Goal: Information Seeking & Learning: Stay updated

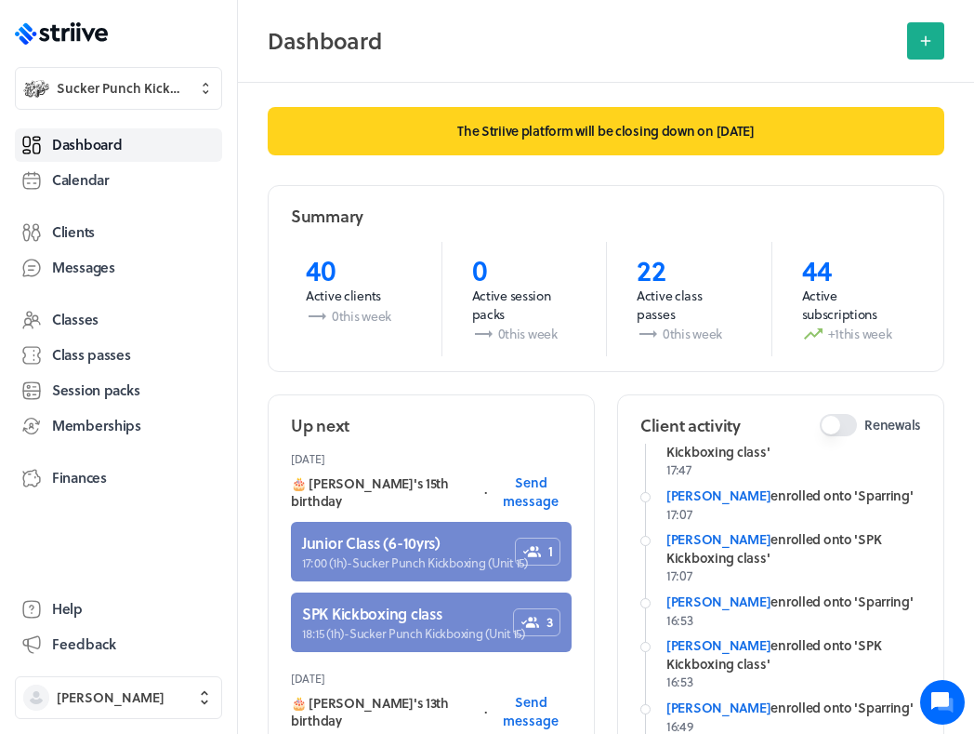
scroll to position [576, 0]
click at [96, 417] on span "Memberships" at bounding box center [96, 426] width 89 height 20
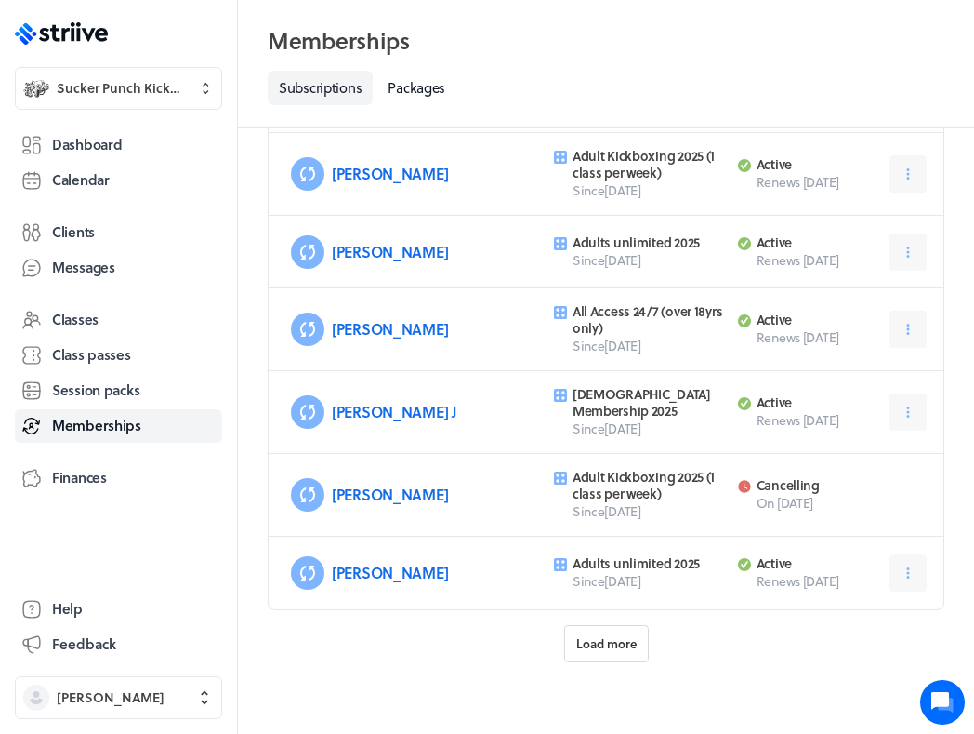
scroll to position [867, 0]
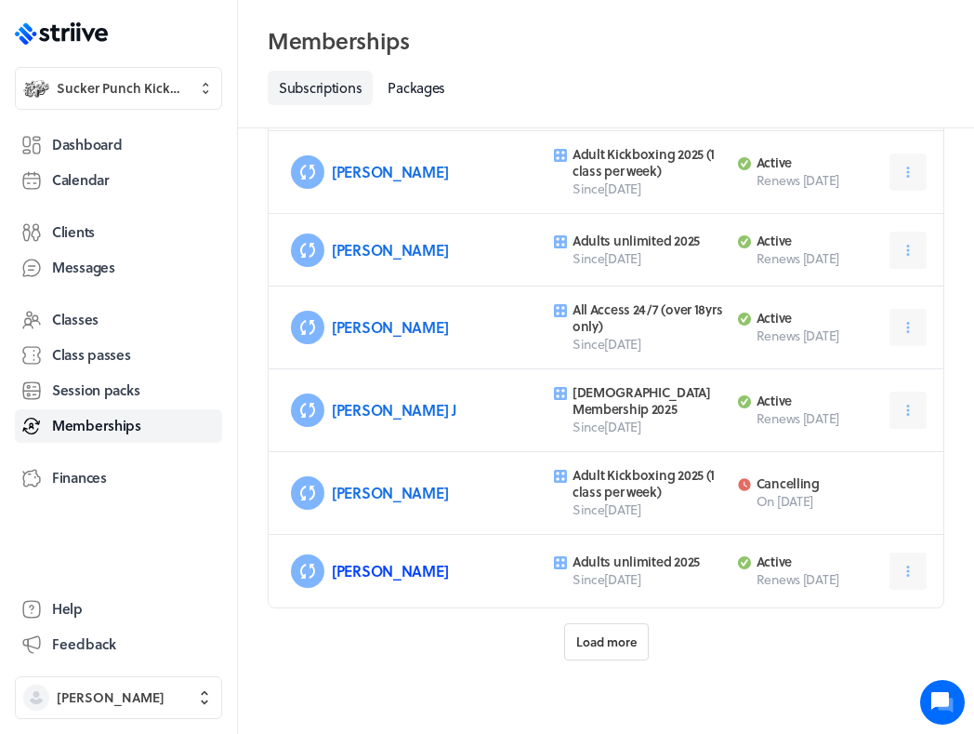
click at [385, 572] on link "[PERSON_NAME]" at bounding box center [390, 570] width 116 height 21
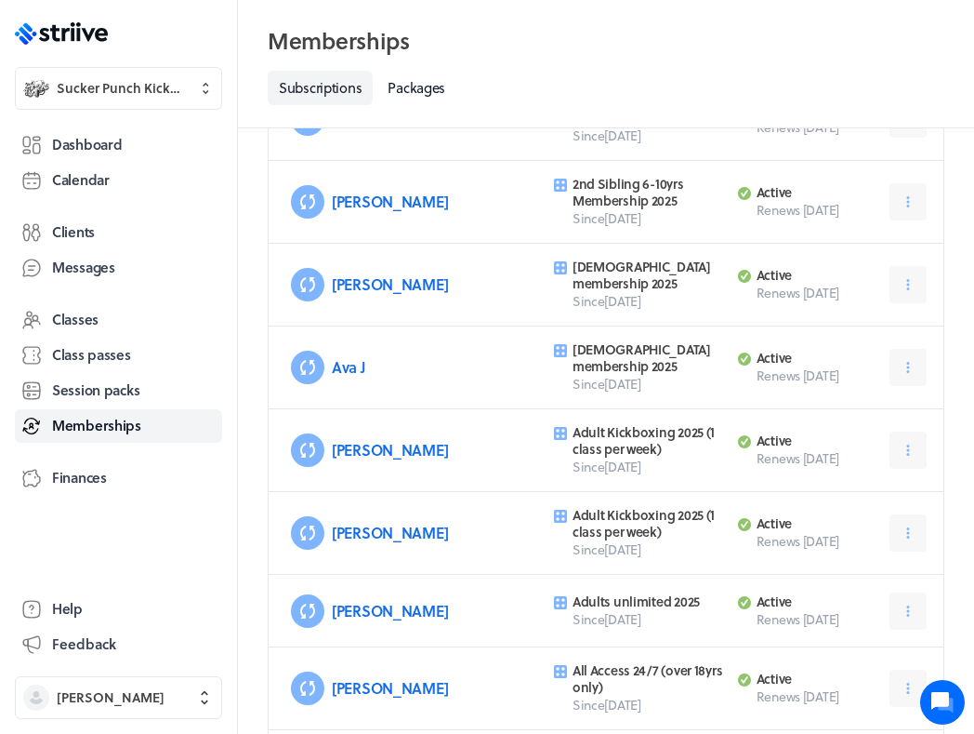
scroll to position [510, 0]
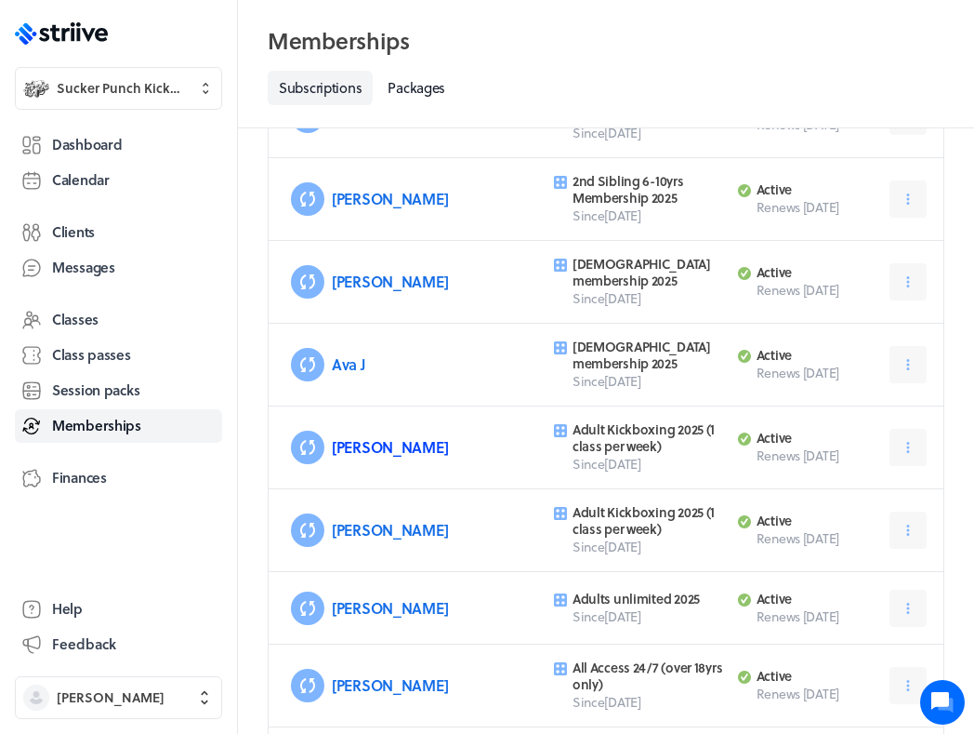
click at [358, 447] on link "[PERSON_NAME]" at bounding box center [390, 446] width 116 height 21
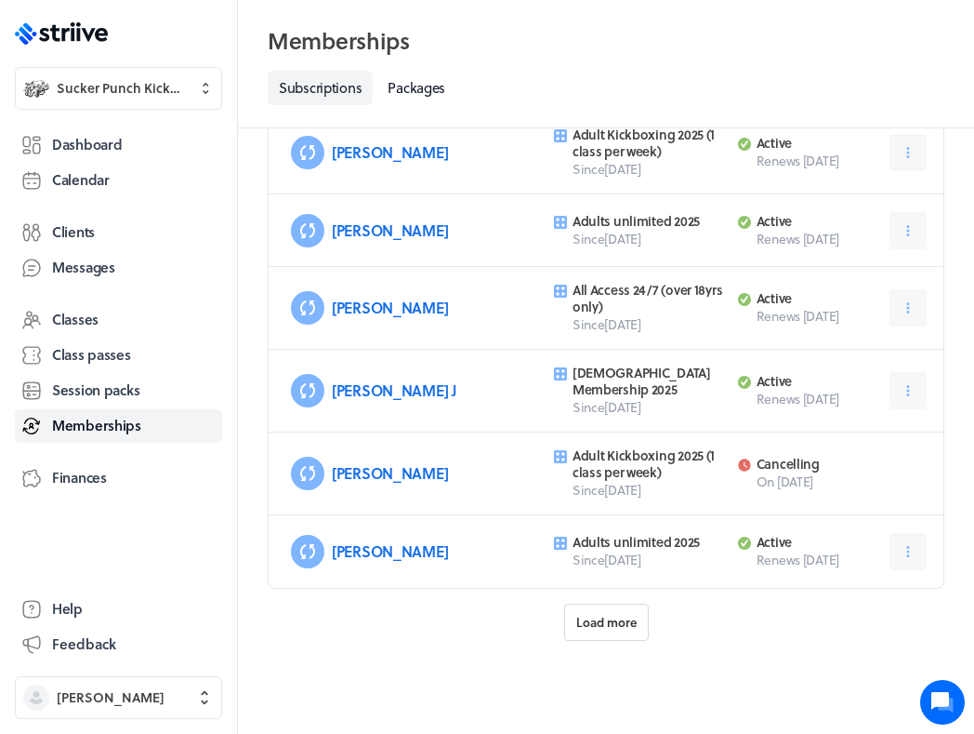
scroll to position [887, 0]
click at [597, 639] on button "Load more" at bounding box center [606, 621] width 85 height 37
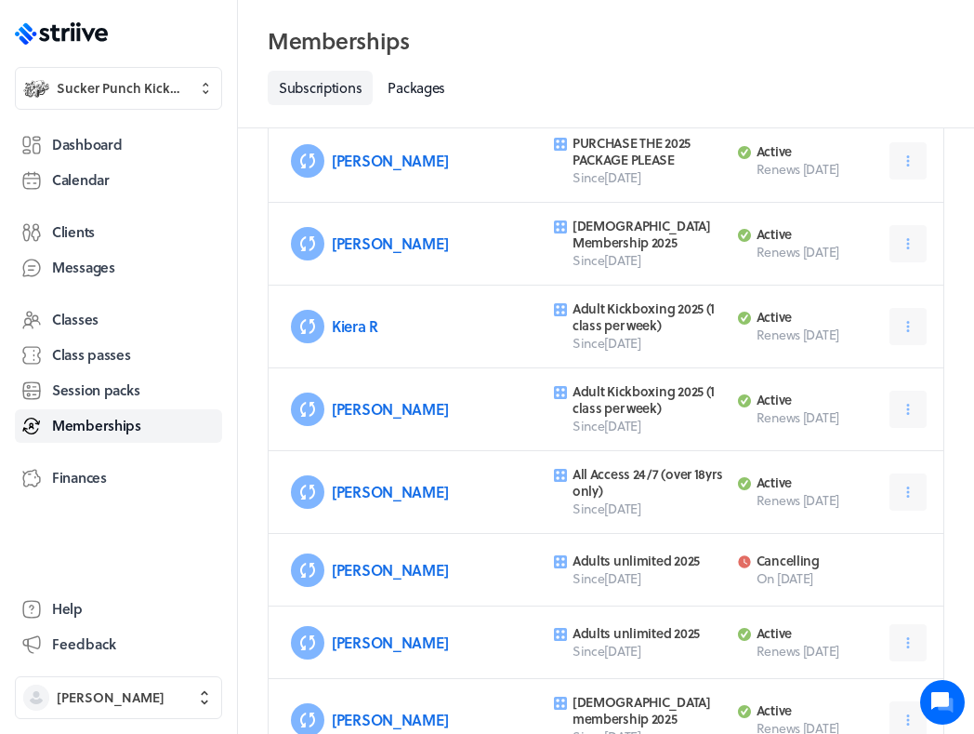
scroll to position [1690, 0]
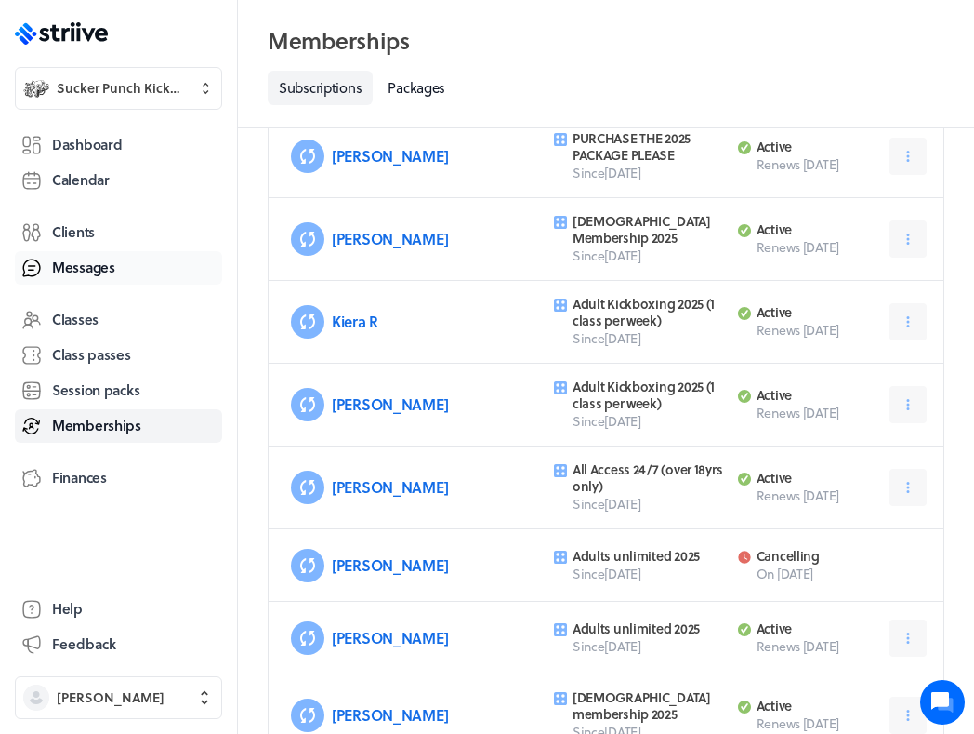
click at [81, 260] on span "Messages" at bounding box center [83, 268] width 63 height 20
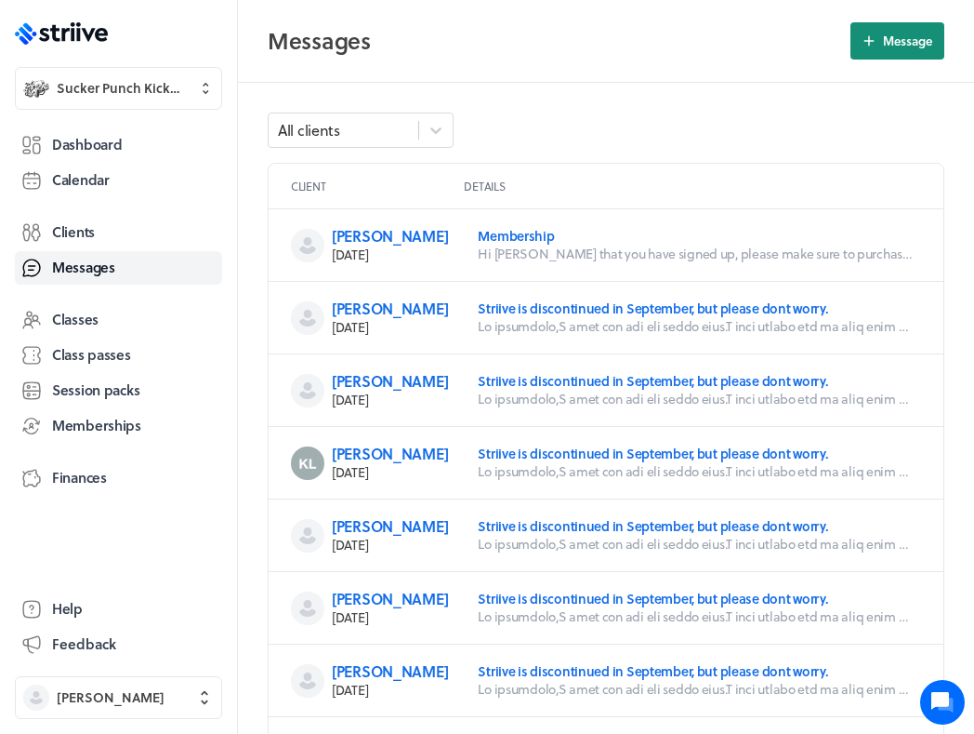
click at [874, 31] on button "Message" at bounding box center [898, 40] width 94 height 37
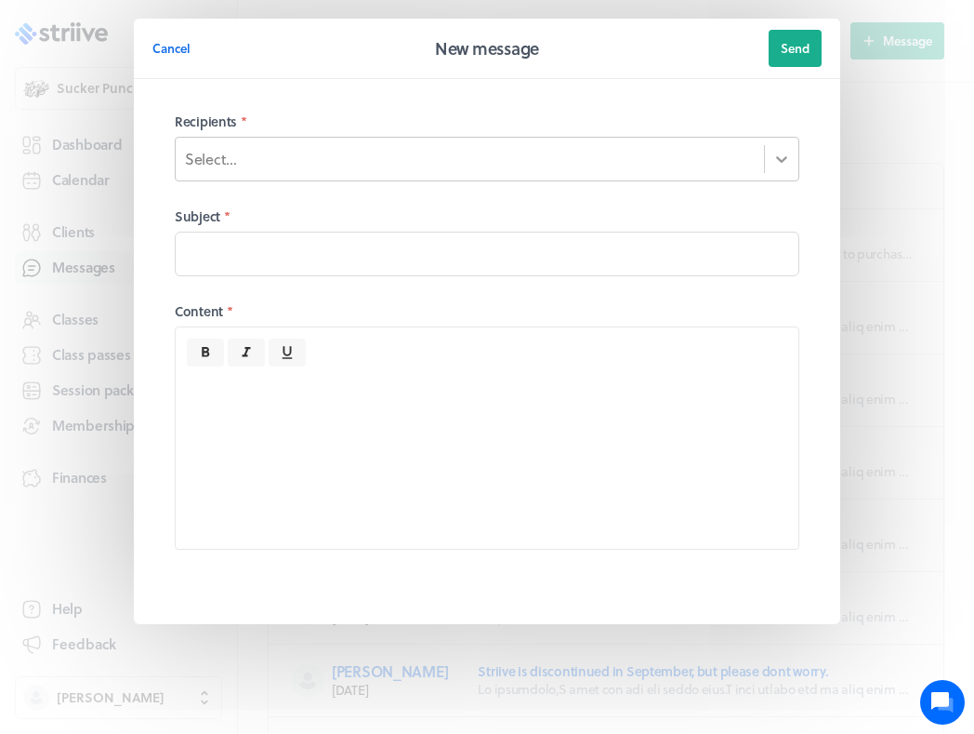
click at [788, 154] on icon at bounding box center [782, 159] width 19 height 19
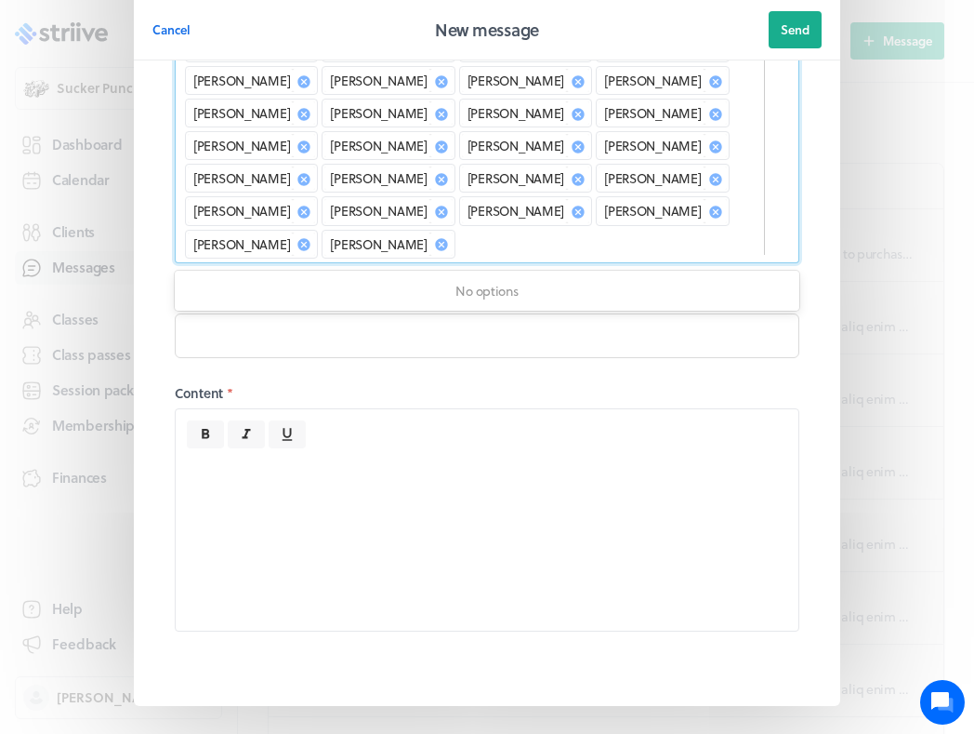
scroll to position [432, 0]
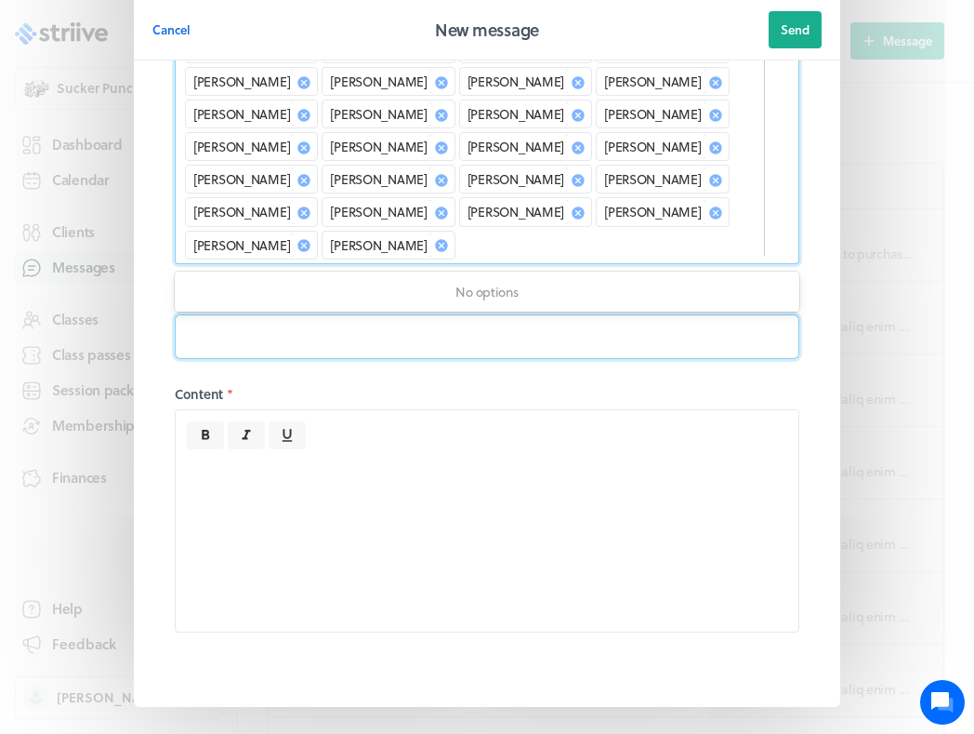
click at [385, 314] on input at bounding box center [487, 336] width 625 height 45
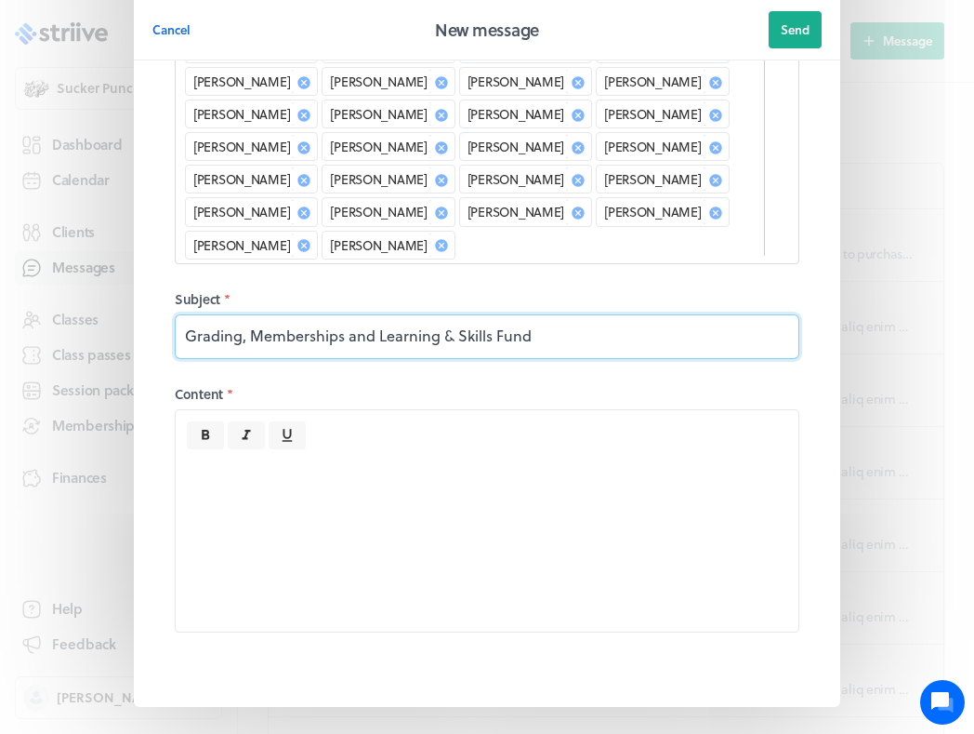
type input "Grading, Memberships and Learning & Skills Fund"
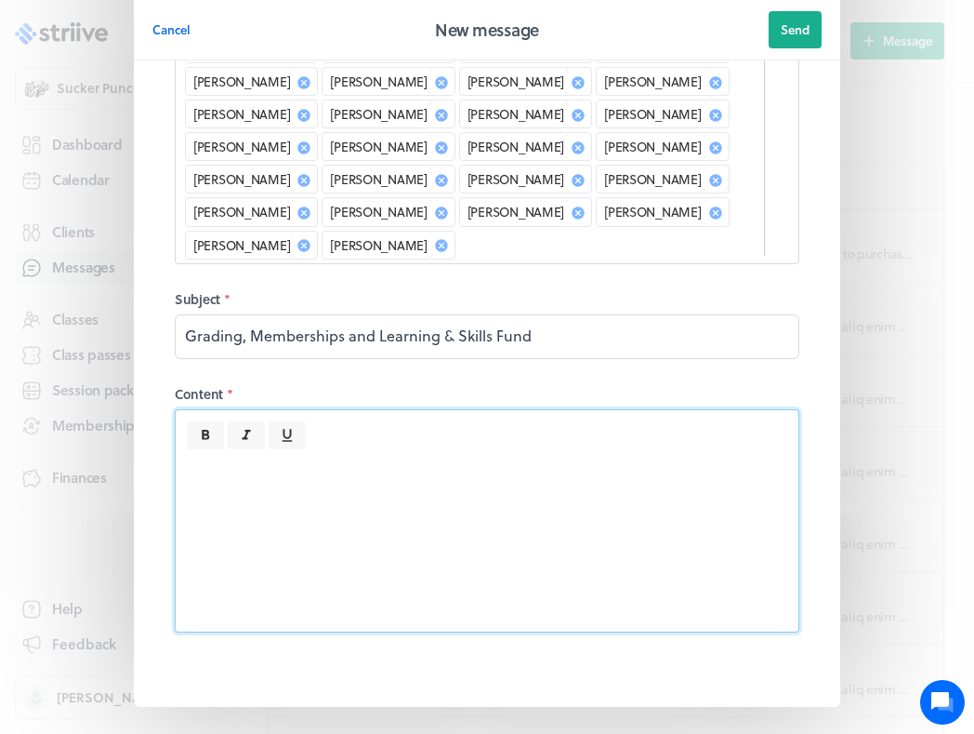
click at [323, 449] on div at bounding box center [487, 540] width 623 height 182
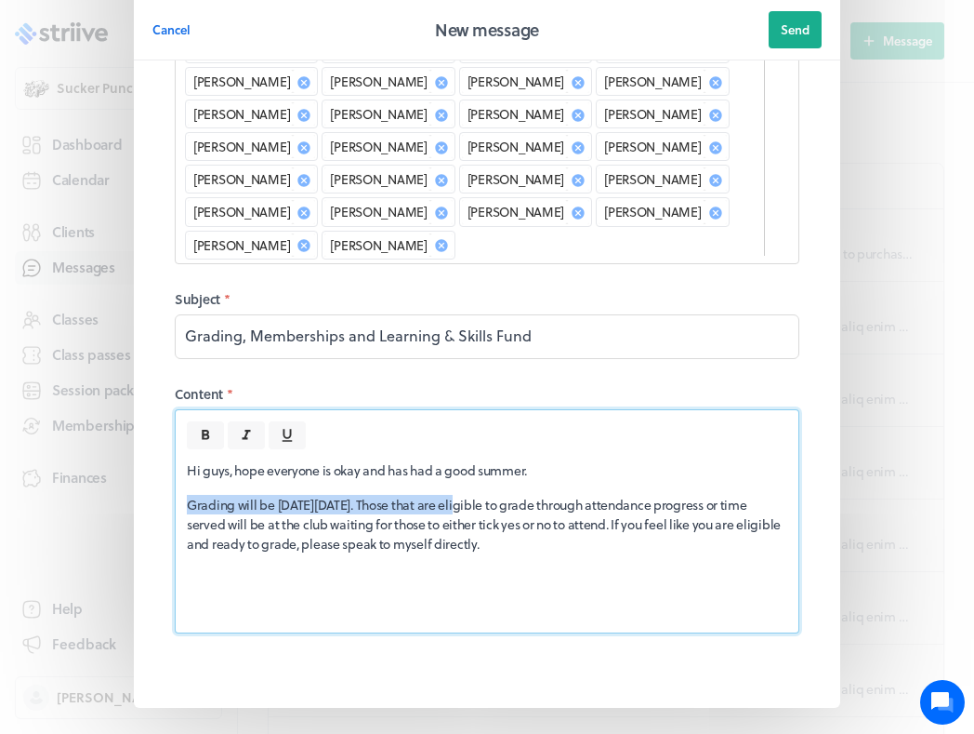
drag, startPoint x: 191, startPoint y: 442, endPoint x: 471, endPoint y: 442, distance: 280.8
click at [471, 495] on p "Grading will be [DATE][DATE]. Those that are eligible to grade through attendan…" at bounding box center [487, 524] width 601 height 59
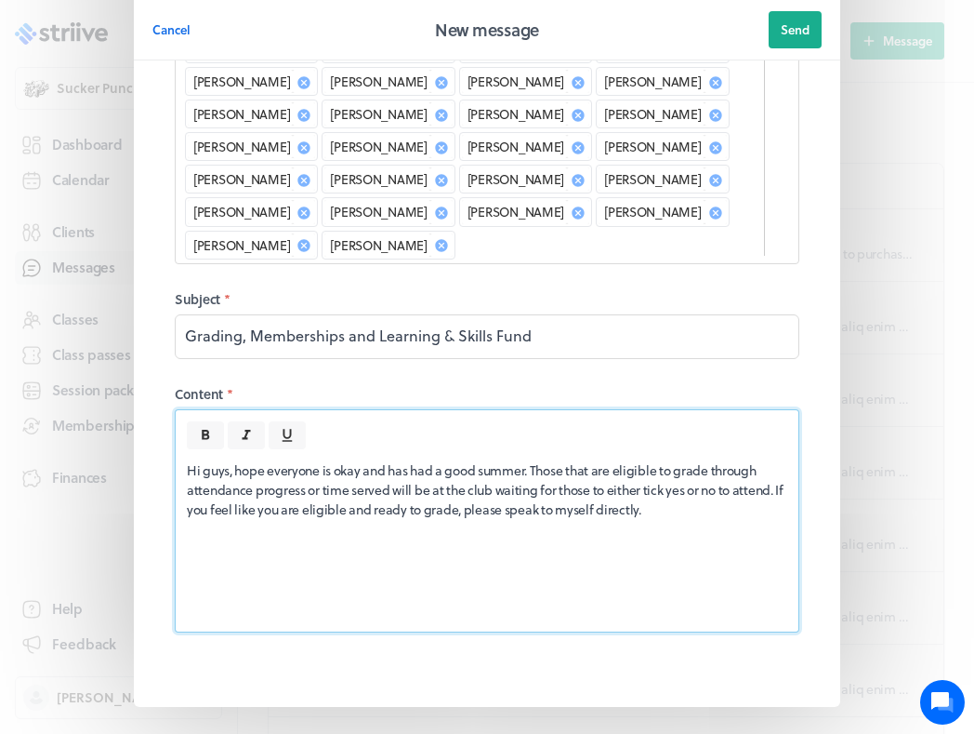
click at [537, 460] on p "Hi guys, hope everyone is okay and has had a good summer. Those that are eligib…" at bounding box center [487, 489] width 601 height 59
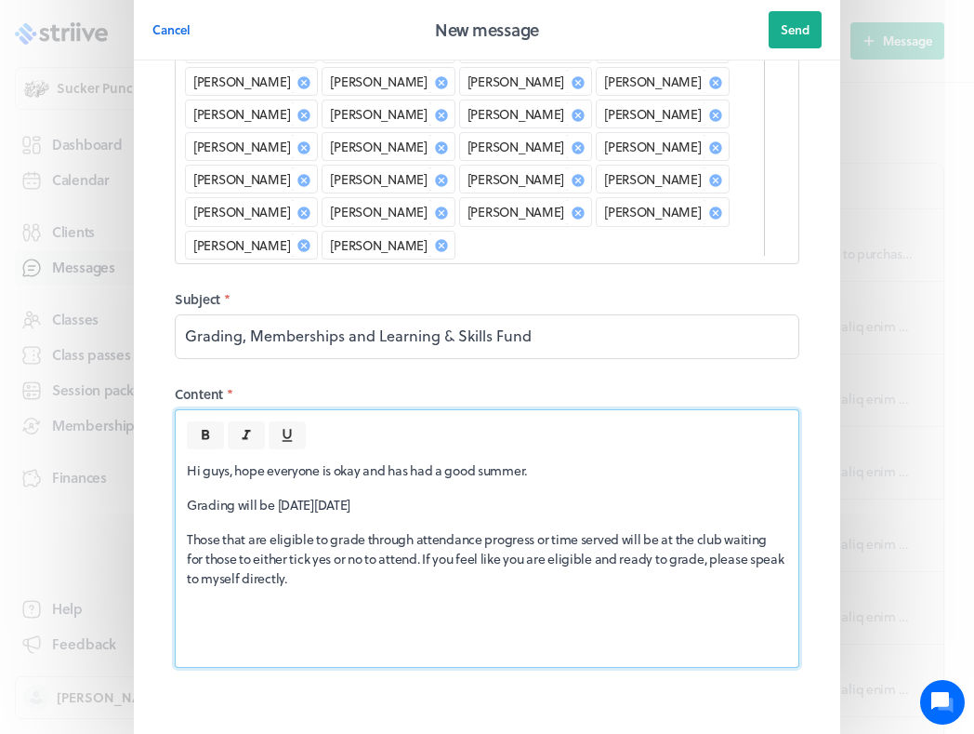
drag, startPoint x: 189, startPoint y: 434, endPoint x: 474, endPoint y: 444, distance: 285.6
click at [475, 495] on p "Grading will be [DATE][DATE]" at bounding box center [487, 505] width 601 height 20
click at [222, 421] on button at bounding box center [205, 435] width 37 height 28
click at [258, 636] on p at bounding box center [487, 646] width 601 height 20
click at [197, 558] on div "Hi guys, hope everyone is okay and has had a good summer. Grading will be [DATE…" at bounding box center [487, 558] width 623 height 218
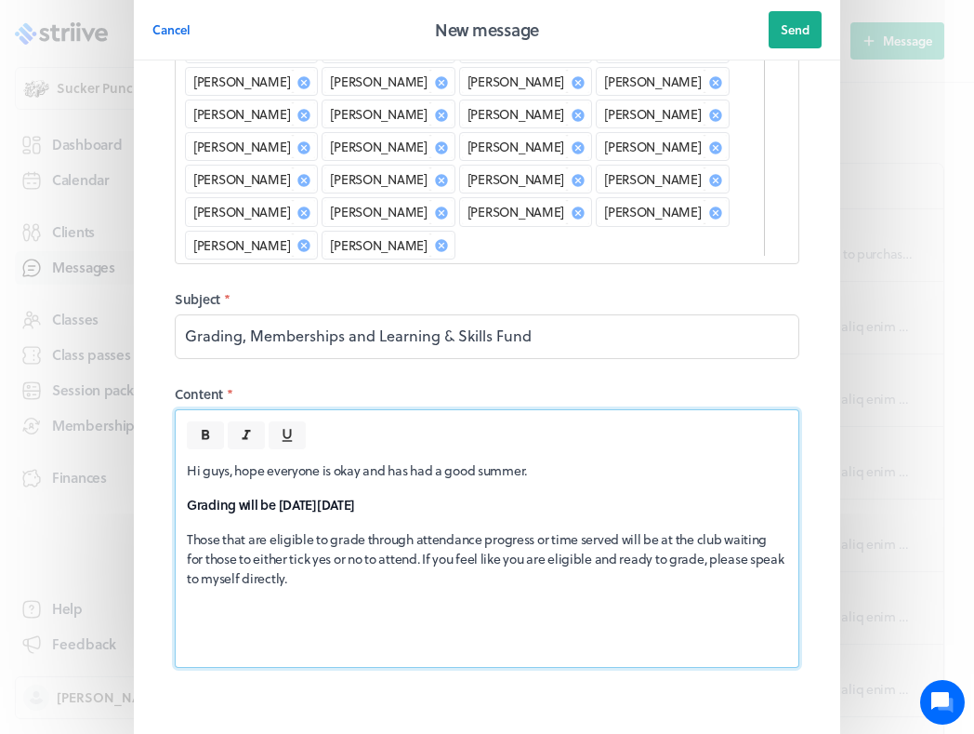
click at [183, 552] on div "Hi guys, hope everyone is okay and has had a good summer. Grading will be [DATE…" at bounding box center [487, 558] width 623 height 218
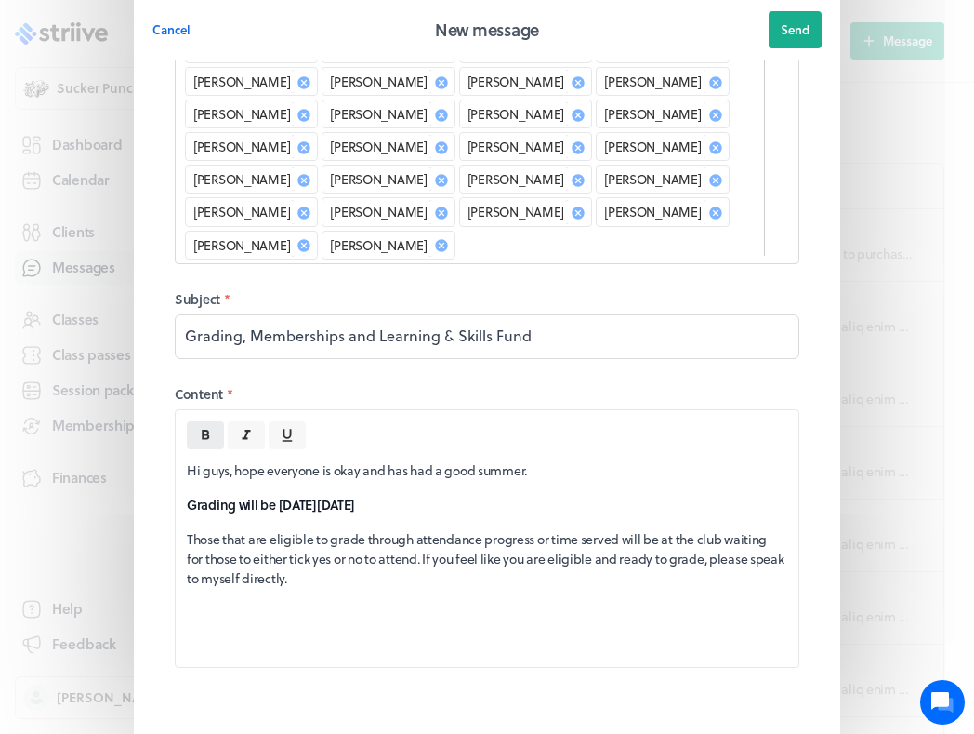
click at [201, 427] on icon at bounding box center [205, 435] width 17 height 17
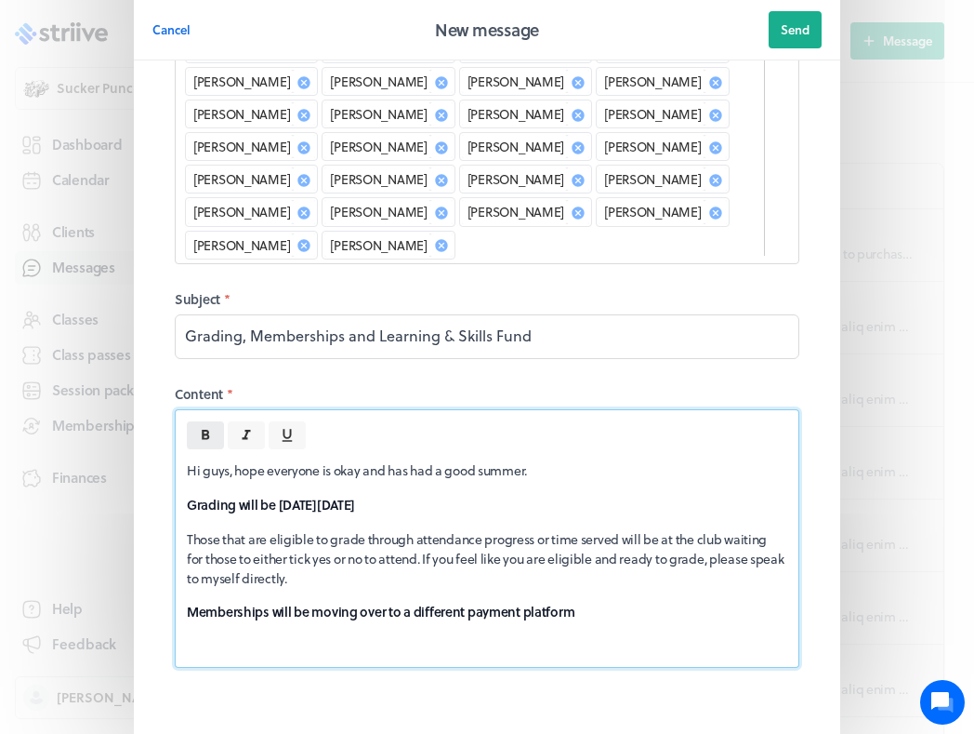
click at [200, 427] on icon at bounding box center [205, 435] width 17 height 17
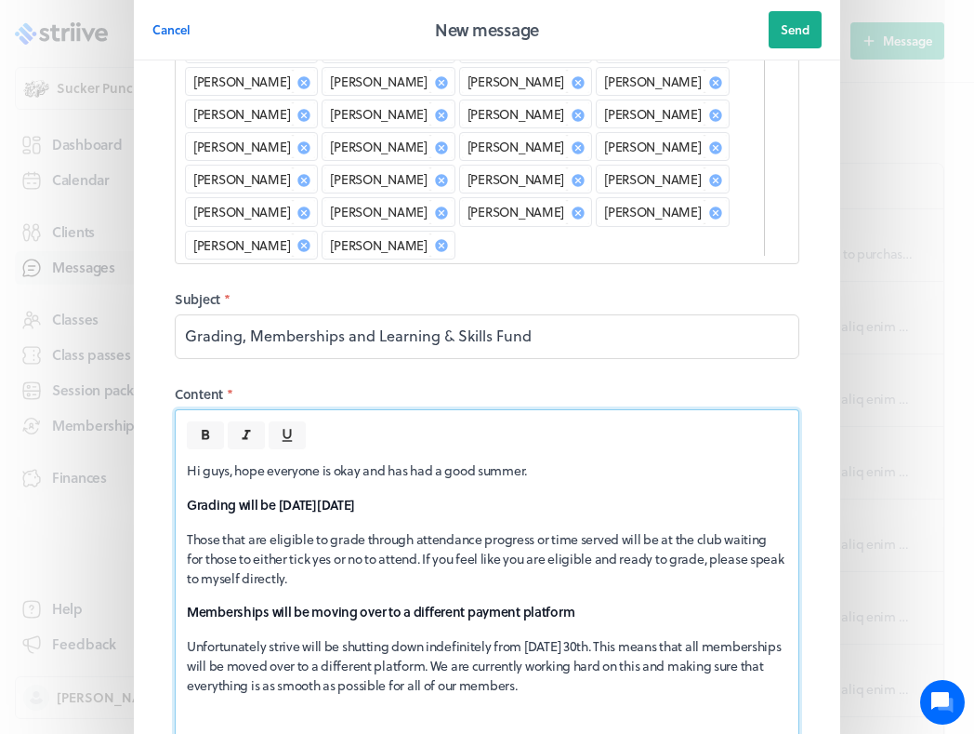
click at [612, 636] on p "Unfortunately strive will be shutting down indefinitely from [DATE] 30th. This …" at bounding box center [487, 665] width 601 height 59
click at [667, 642] on div "Hi guys, hope everyone is okay and has had a good summer. Grading will be [DATE…" at bounding box center [487, 595] width 623 height 292
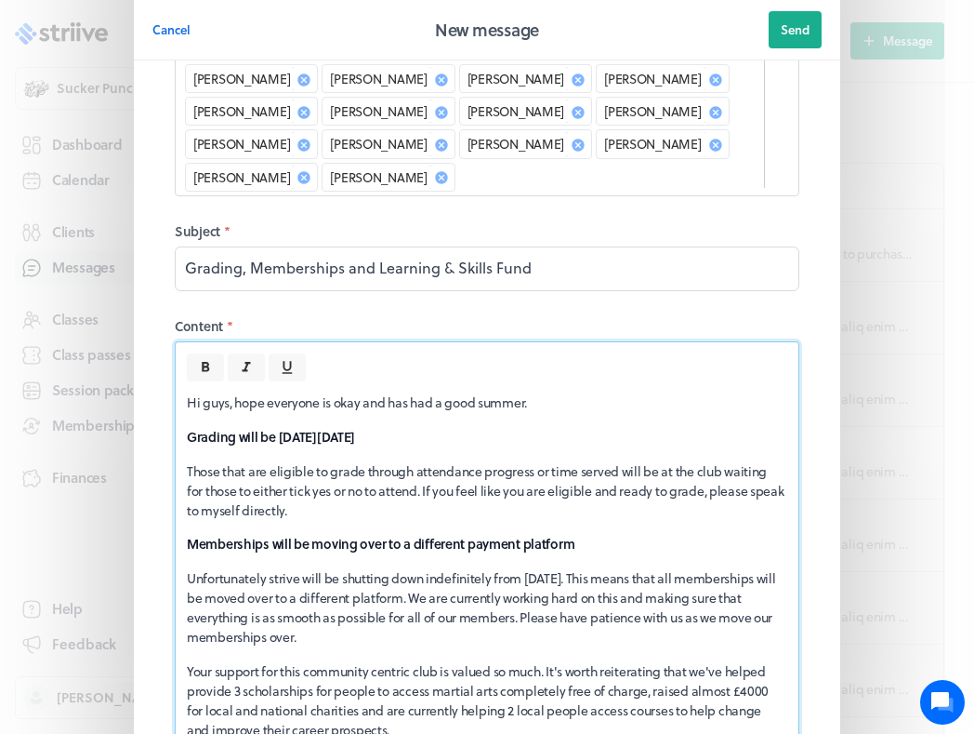
scroll to position [505, 0]
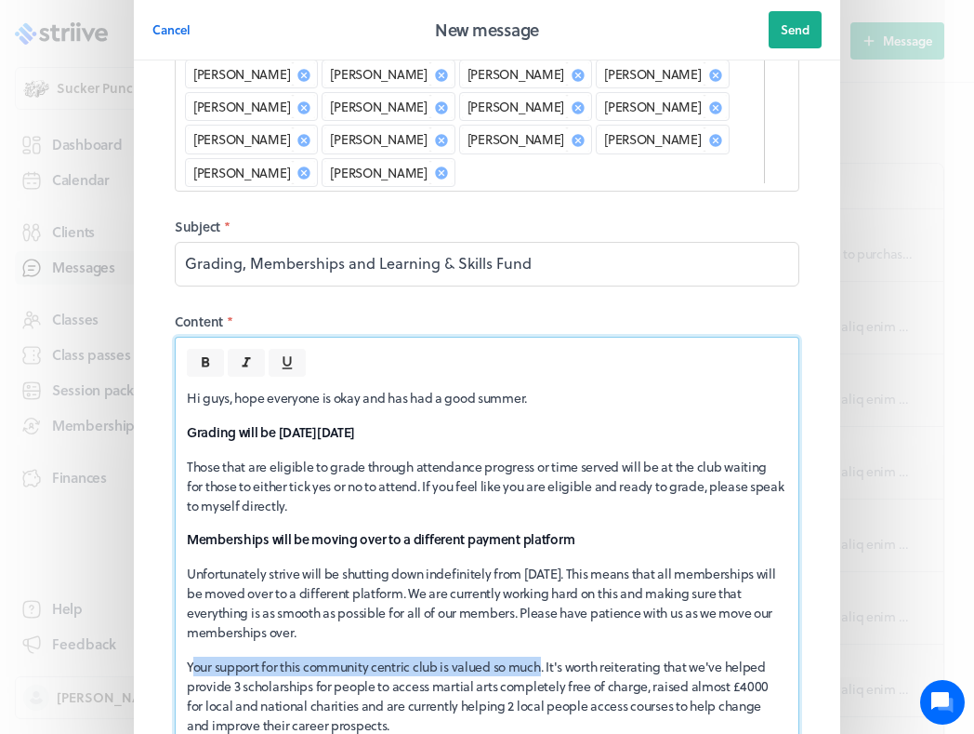
drag, startPoint x: 191, startPoint y: 601, endPoint x: 545, endPoint y: 604, distance: 354.3
click at [545, 656] on p "Your support for this community centric club is valued so much. It's worth reit…" at bounding box center [487, 695] width 601 height 78
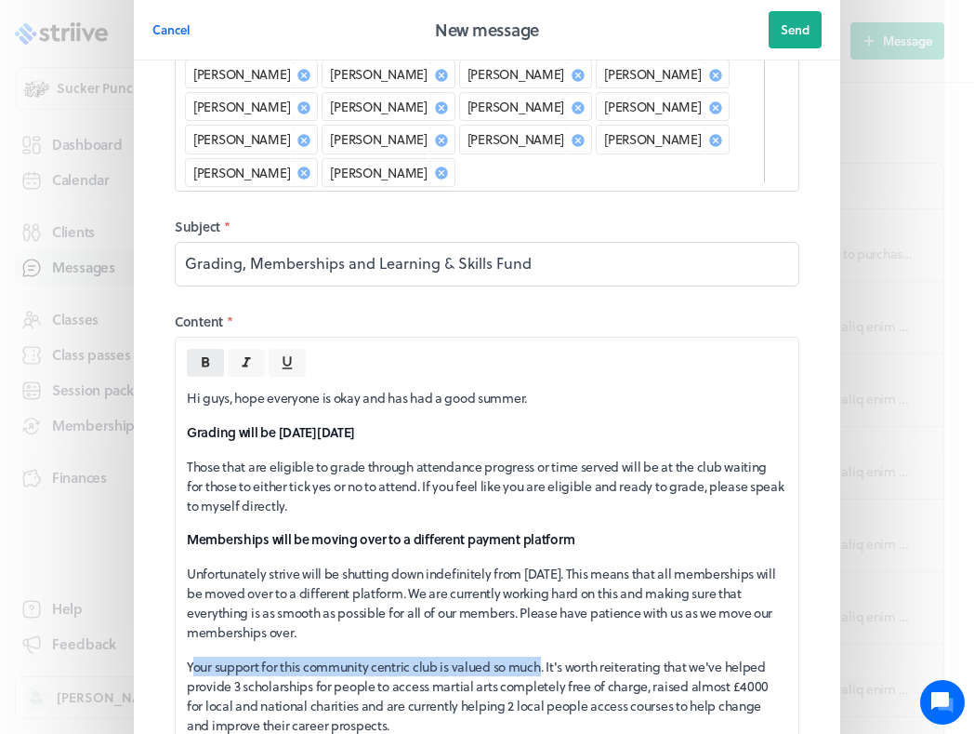
click at [214, 349] on button at bounding box center [205, 363] width 37 height 28
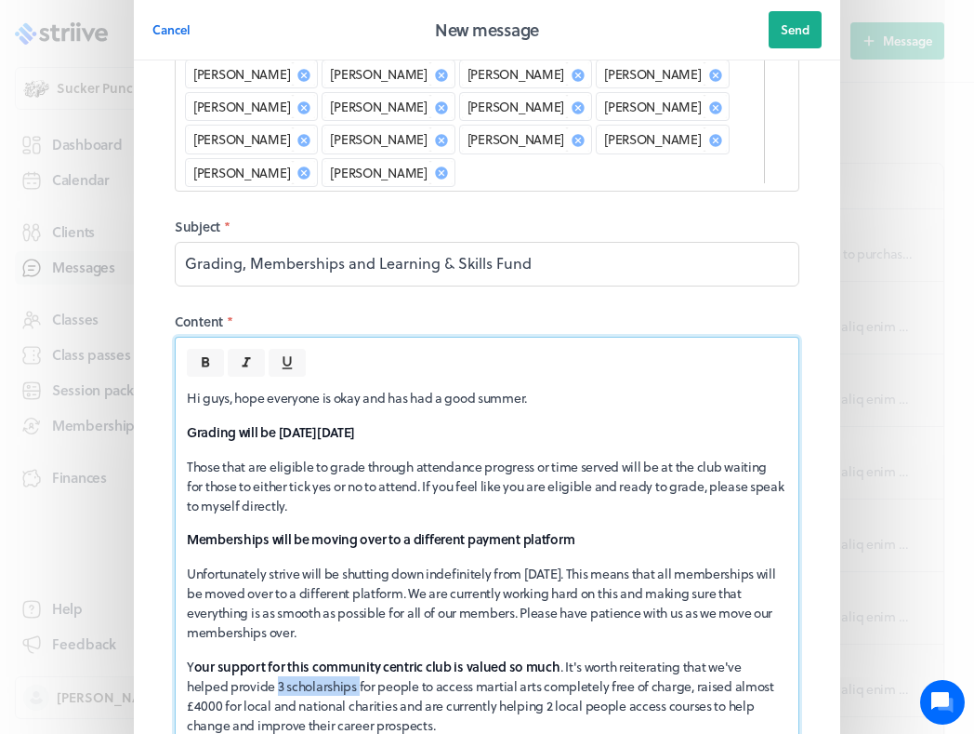
drag, startPoint x: 232, startPoint y: 626, endPoint x: 319, endPoint y: 625, distance: 86.5
click at [319, 656] on p "Y our support for this community centric club is valued so much . It's worth re…" at bounding box center [487, 695] width 601 height 78
click at [211, 354] on icon at bounding box center [205, 362] width 17 height 17
click at [738, 656] on p "Y our support for this community centric club is valued so much . It's worth re…" at bounding box center [487, 695] width 601 height 78
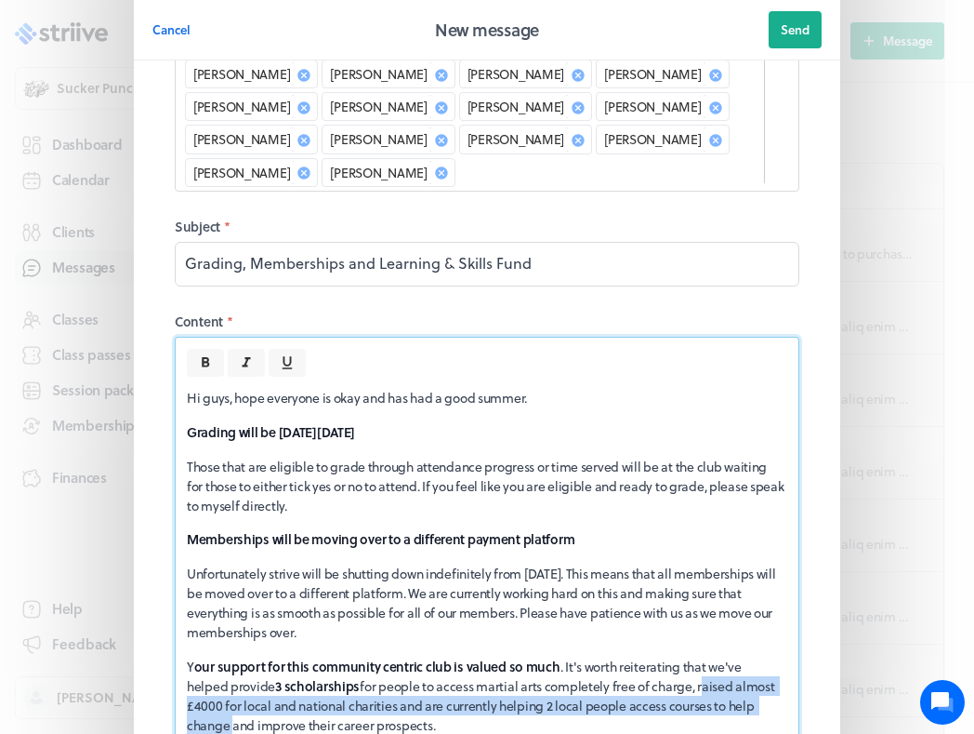
drag, startPoint x: 659, startPoint y: 624, endPoint x: 774, endPoint y: 642, distance: 115.7
click at [774, 656] on p "Y our support for this community centric club is valued so much . It's worth re…" at bounding box center [487, 695] width 601 height 78
click at [659, 656] on p "Y our support for this community centric club is valued so much . It's worth re…" at bounding box center [487, 695] width 601 height 78
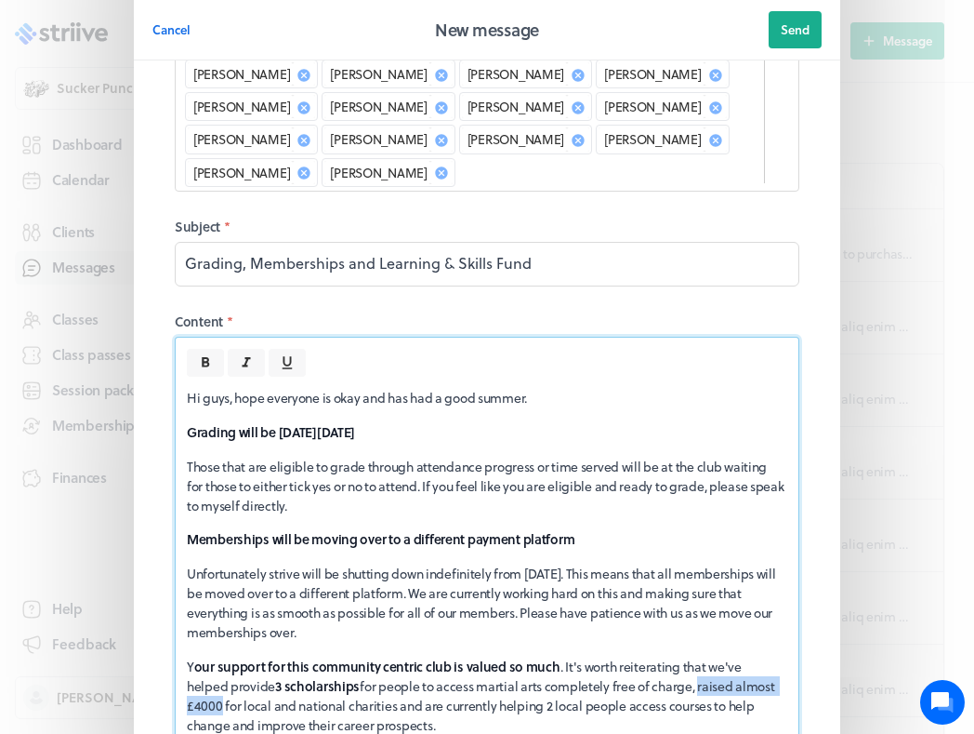
drag, startPoint x: 655, startPoint y: 622, endPoint x: 769, endPoint y: 624, distance: 113.4
click at [769, 656] on p "Y our support for this community centric club is valued so much . It's worth re…" at bounding box center [487, 695] width 601 height 78
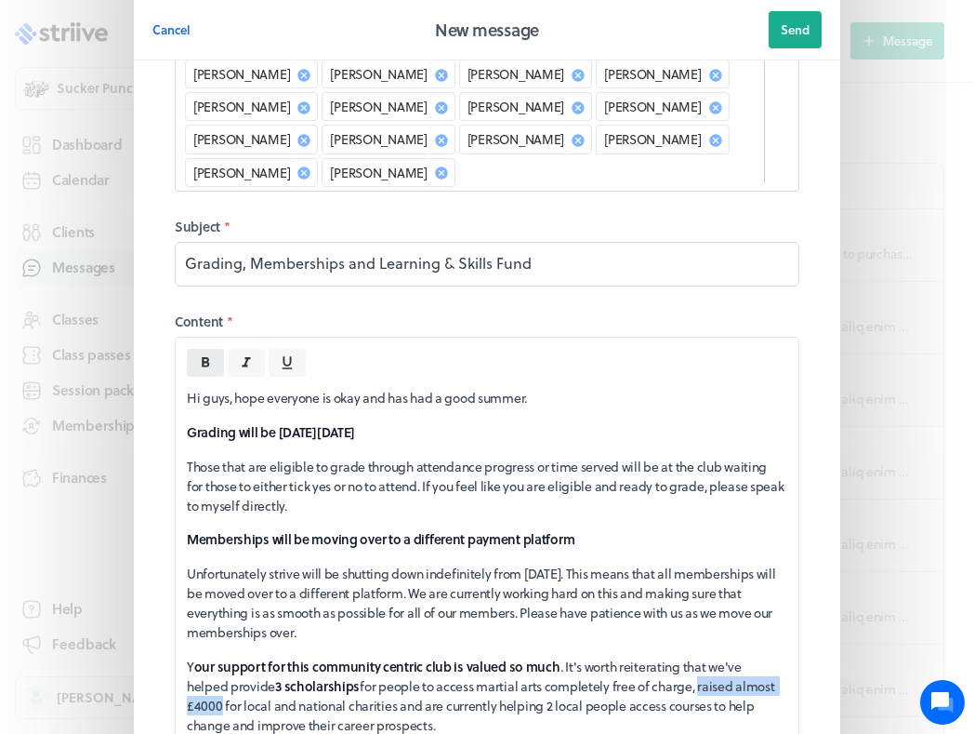
click at [214, 349] on button at bounding box center [205, 363] width 37 height 28
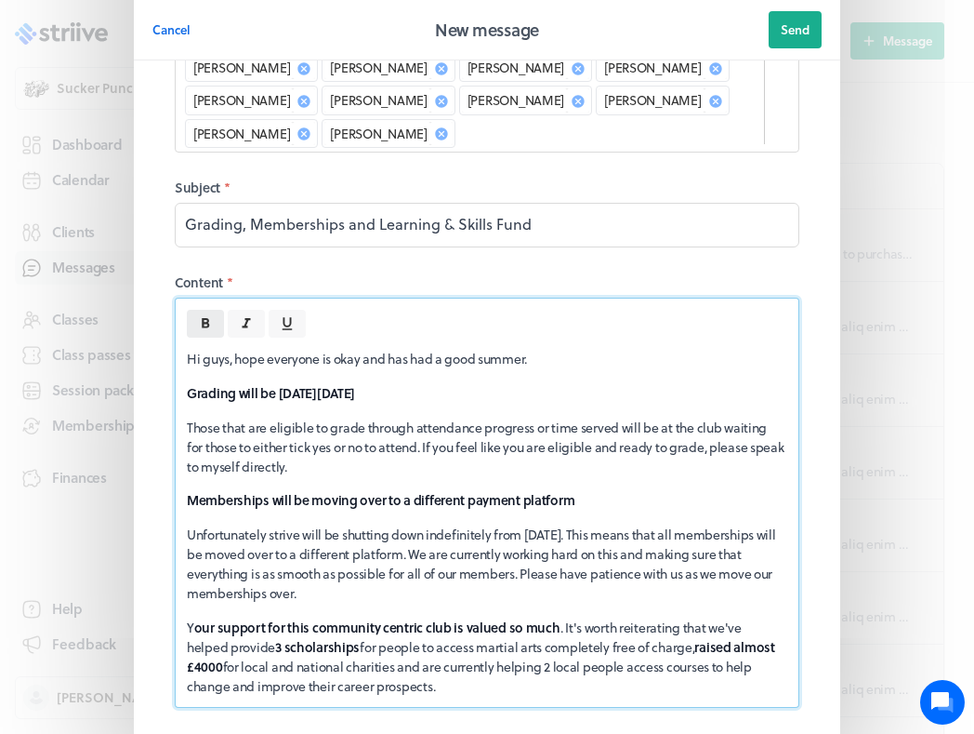
scroll to position [598, 0]
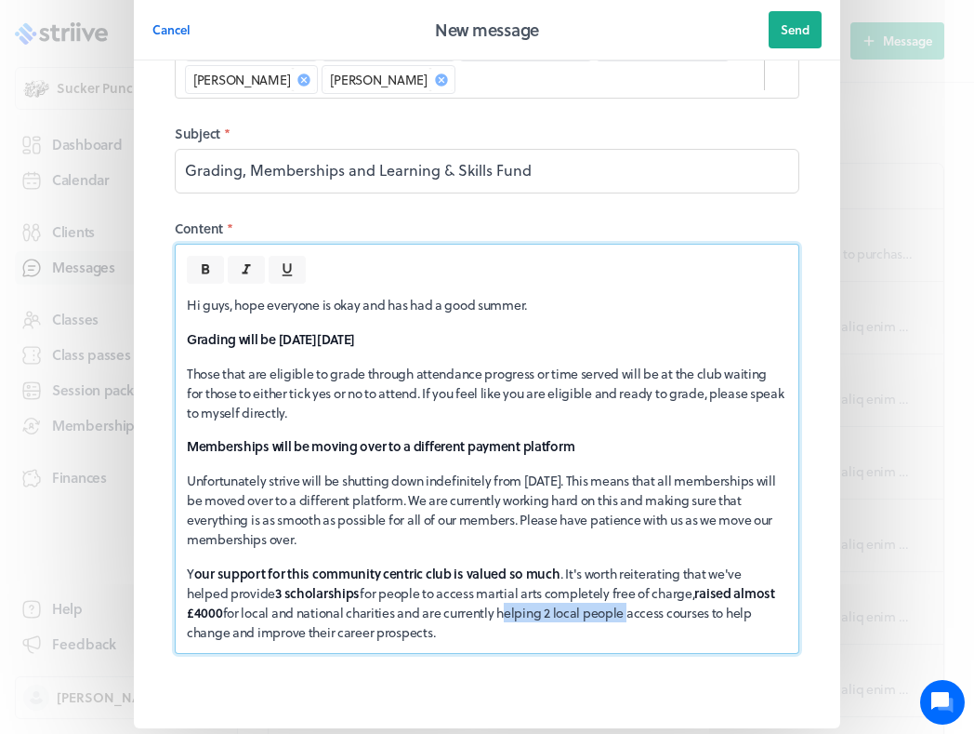
drag, startPoint x: 463, startPoint y: 552, endPoint x: 584, endPoint y: 551, distance: 120.9
click at [585, 563] on p "Y our support for this community centric club is valued so much . It's worth re…" at bounding box center [487, 602] width 601 height 78
click at [206, 264] on icon at bounding box center [205, 269] width 7 height 10
click at [428, 580] on div "Hi guys, hope everyone is okay and has had a good summer. Grading will be [DATE…" at bounding box center [487, 469] width 623 height 370
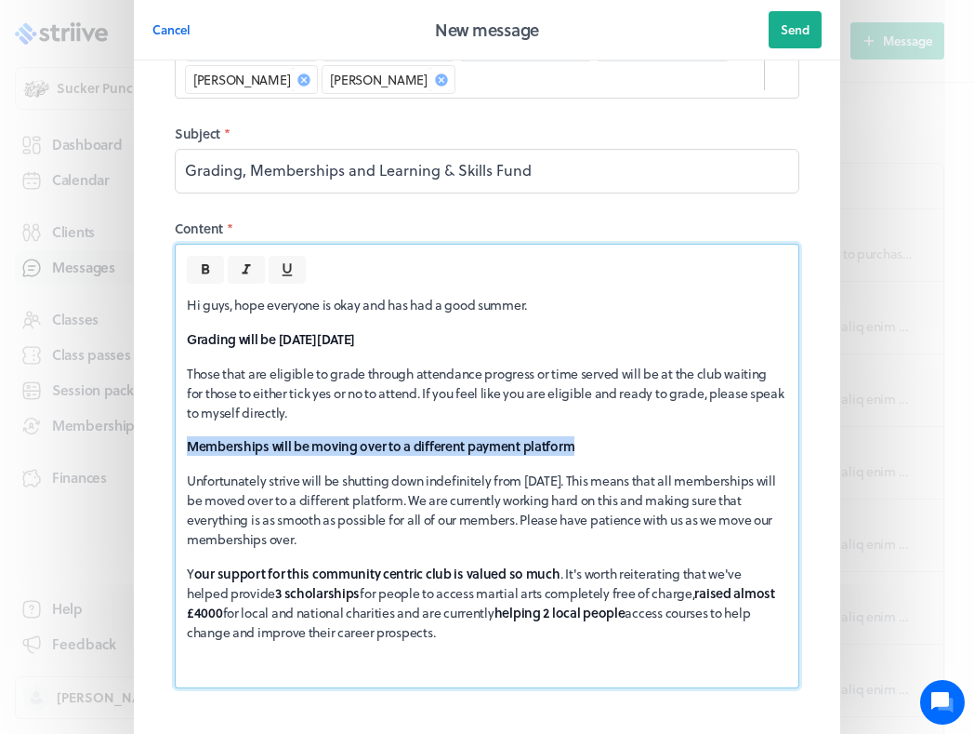
drag, startPoint x: 190, startPoint y: 383, endPoint x: 576, endPoint y: 378, distance: 385.9
click at [576, 436] on p "Memberships will be moving over to a different payment platform" at bounding box center [487, 446] width 601 height 20
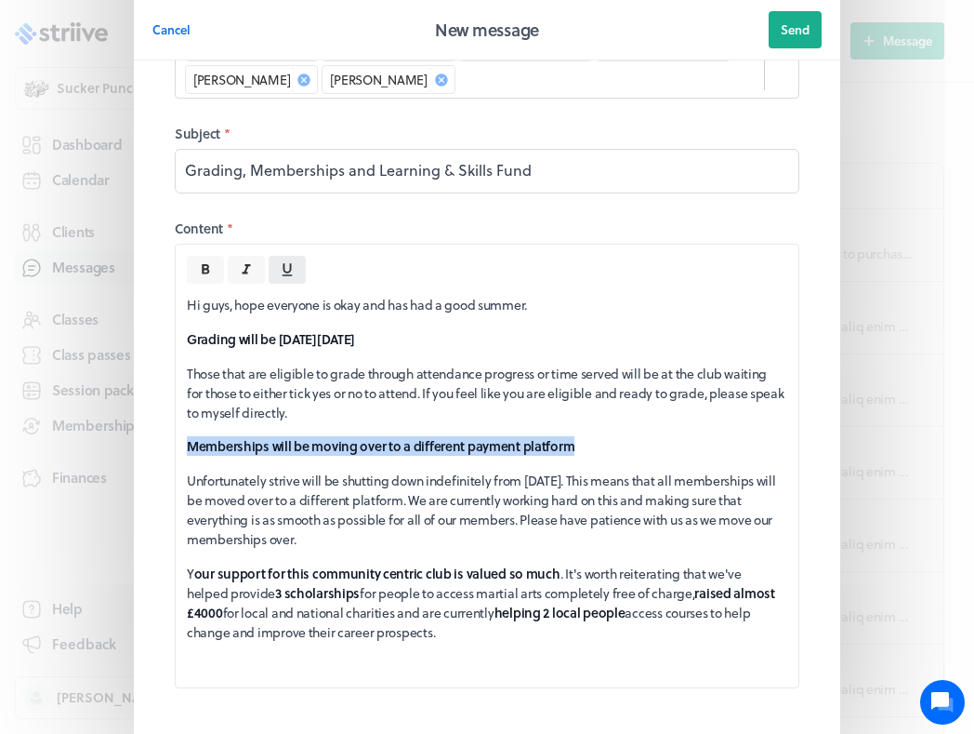
click at [297, 256] on button "button" at bounding box center [287, 270] width 37 height 28
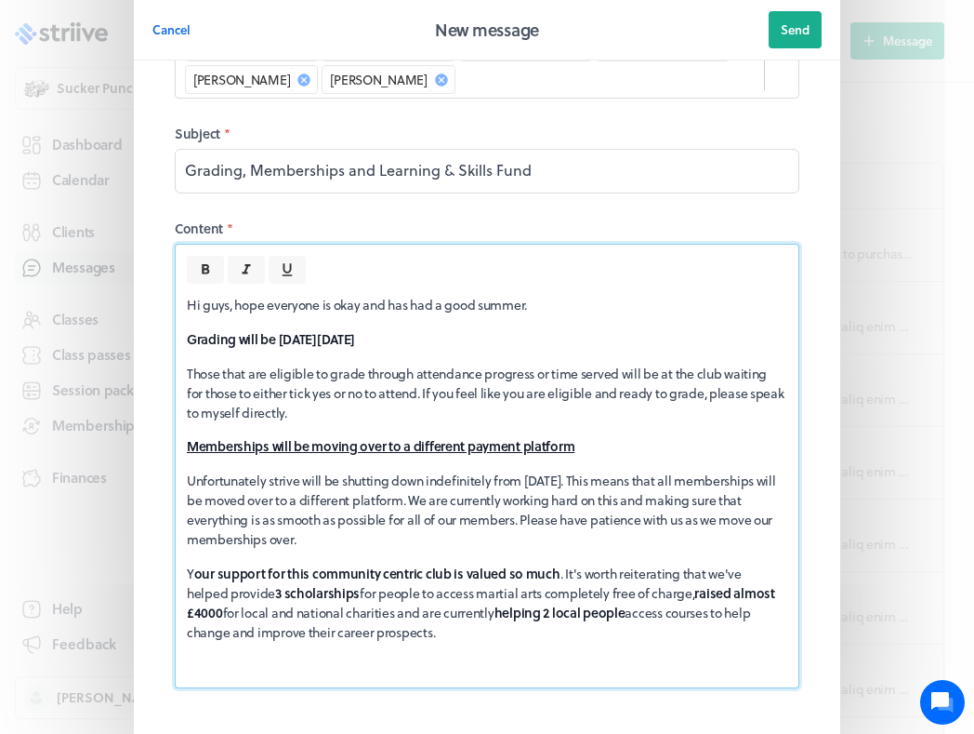
drag, startPoint x: 188, startPoint y: 271, endPoint x: 482, endPoint y: 274, distance: 293.8
click at [482, 329] on p "Grading will be [DATE][DATE]" at bounding box center [487, 339] width 601 height 20
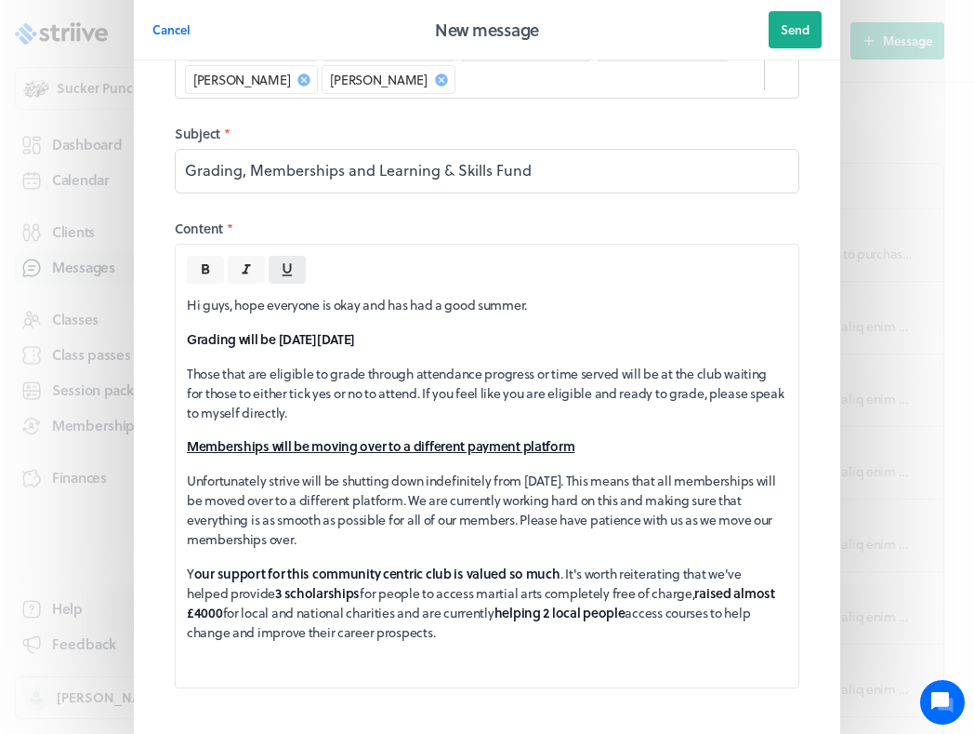
click at [285, 261] on icon "button" at bounding box center [287, 269] width 17 height 17
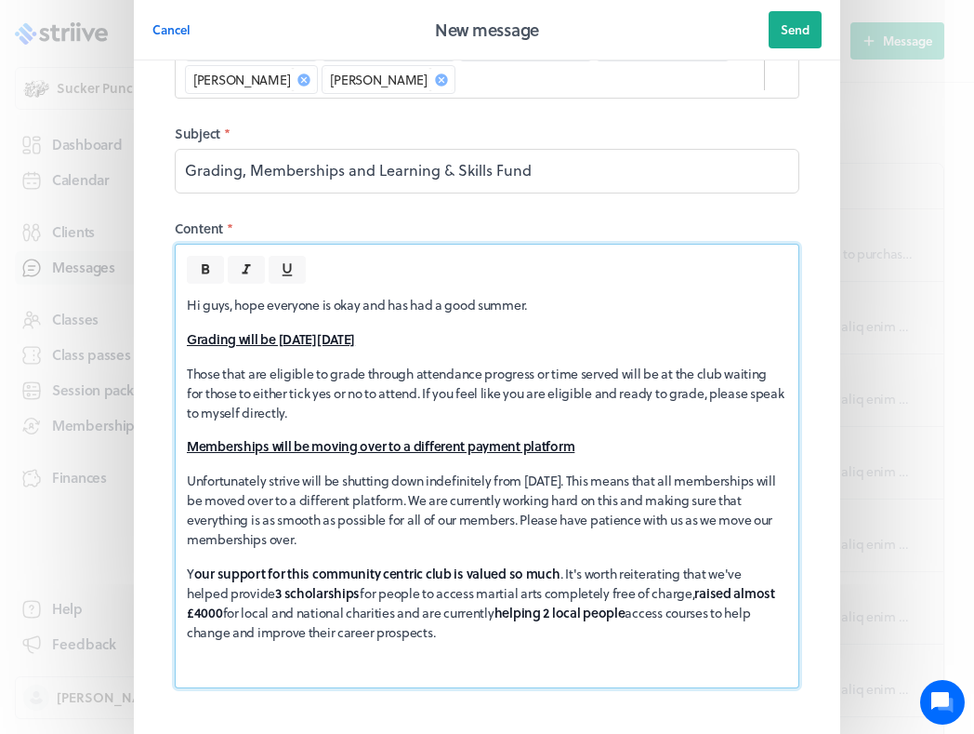
click at [306, 656] on p at bounding box center [487, 666] width 601 height 20
click at [296, 470] on p "Unfortunately strive will be shutting down indefinitely from [DATE]. This means…" at bounding box center [487, 509] width 601 height 78
click at [225, 613] on div "Hi guys, hope everyone is okay and has had a good summer. Grading will be [DATE…" at bounding box center [487, 486] width 623 height 404
drag, startPoint x: 186, startPoint y: 602, endPoint x: 444, endPoint y: 613, distance: 258.7
click at [444, 613] on div "Hi guys, hope everyone is okay and has had a good summer. Grading will be [DATE…" at bounding box center [487, 486] width 623 height 404
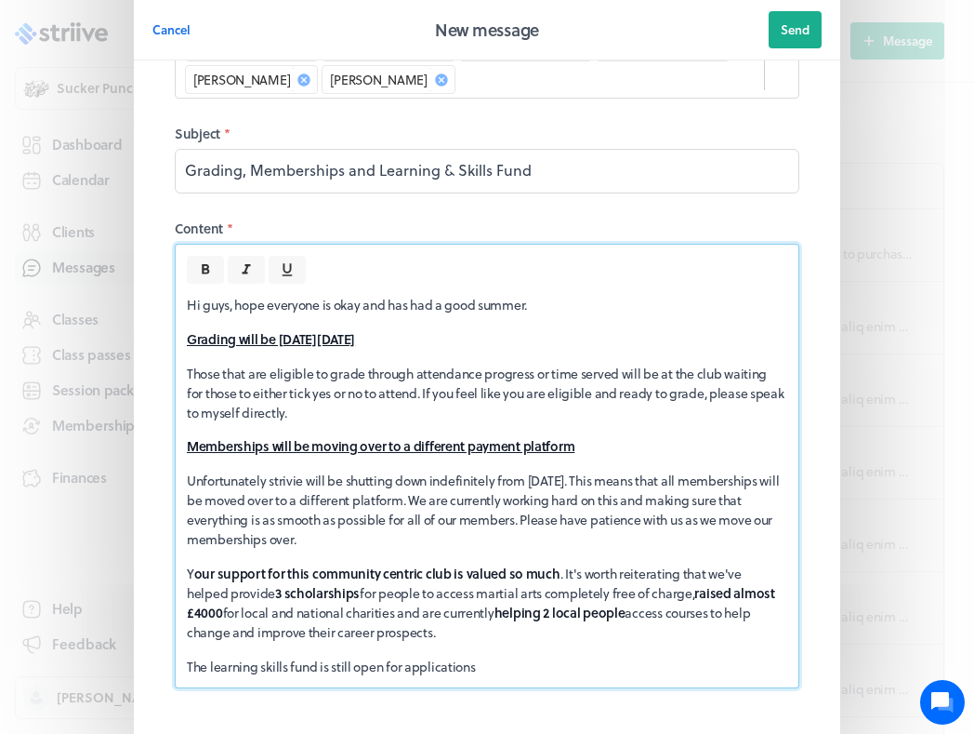
click at [297, 284] on div "Hi guys, hope everyone is okay and has had a good summer. Grading will be [DATE…" at bounding box center [487, 486] width 623 height 404
drag, startPoint x: 189, startPoint y: 607, endPoint x: 434, endPoint y: 613, distance: 245.5
click at [434, 613] on div "Hi guys, hope everyone is okay and has had a good summer. Grading will be [DATE…" at bounding box center [487, 486] width 623 height 404
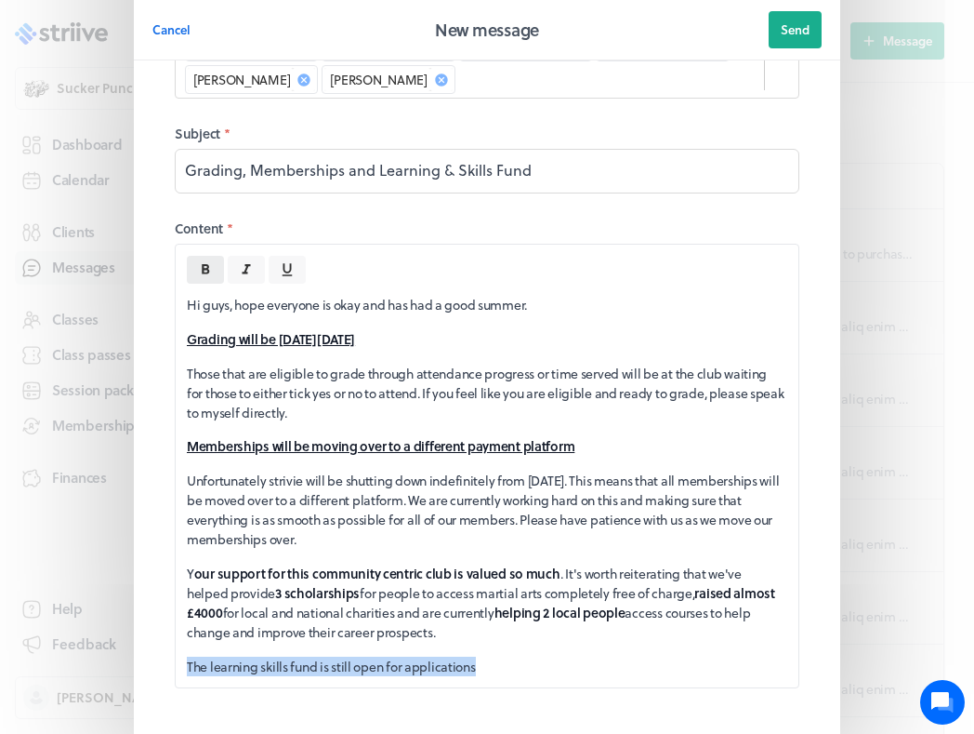
click at [207, 264] on icon at bounding box center [205, 269] width 7 height 10
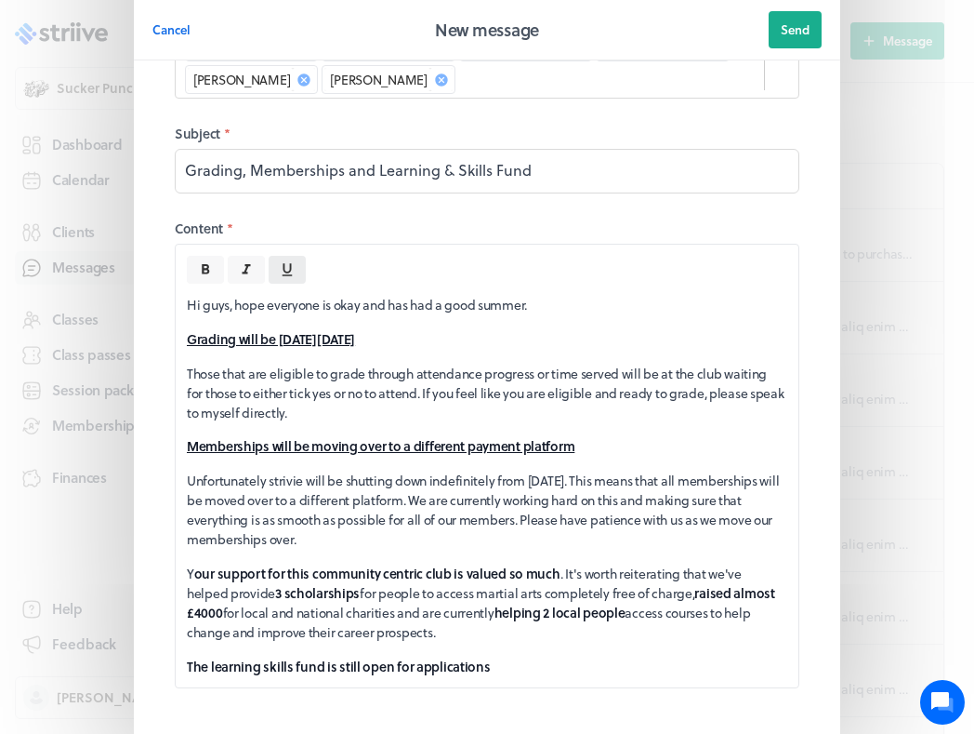
click at [285, 263] on icon "button" at bounding box center [288, 269] width 10 height 13
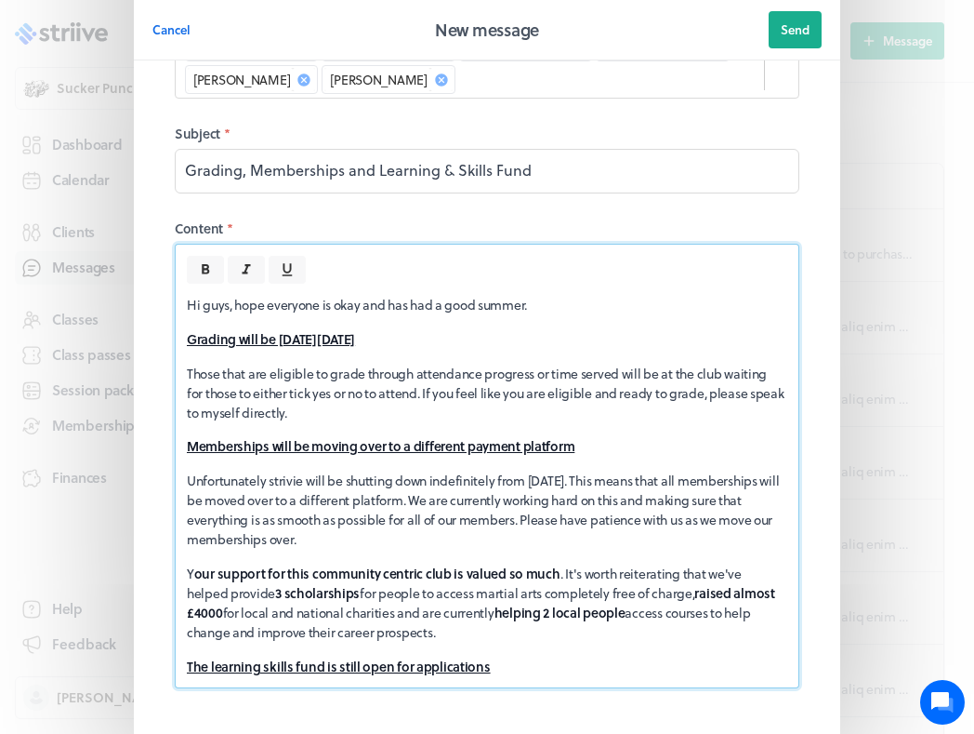
click at [223, 656] on u "The learning skills fund is still open for applications" at bounding box center [339, 666] width 304 height 20
click at [216, 656] on u "The learning skills fund is still open for applications" at bounding box center [339, 666] width 304 height 20
click at [266, 656] on u "The Learning skills fund is still open for applications" at bounding box center [340, 666] width 307 height 20
click at [316, 656] on u "The Learning & Skills fund is still open for applications" at bounding box center [347, 666] width 320 height 20
click at [528, 656] on p "The Learning & Skills Fund is still open for applications" at bounding box center [487, 666] width 601 height 20
